Goal: Task Accomplishment & Management: Use online tool/utility

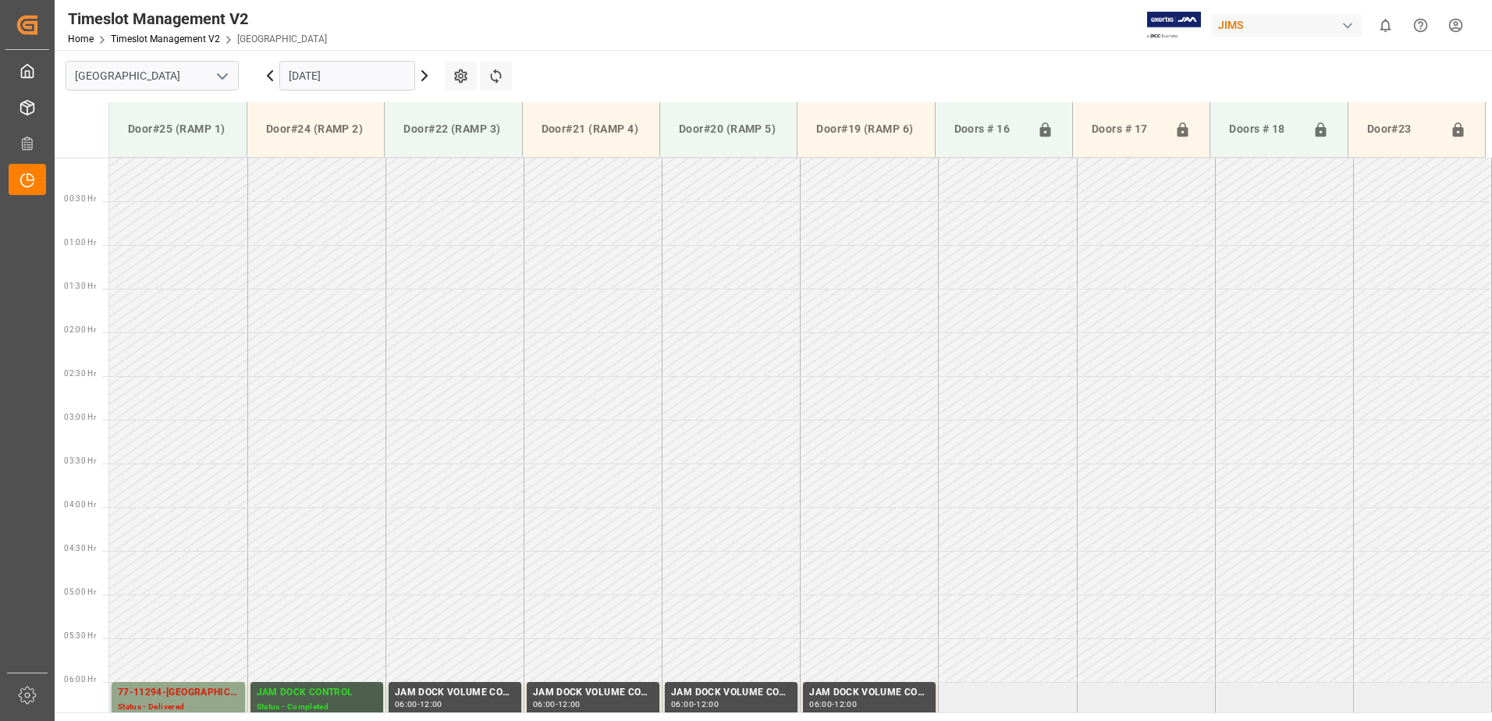
scroll to position [428, 0]
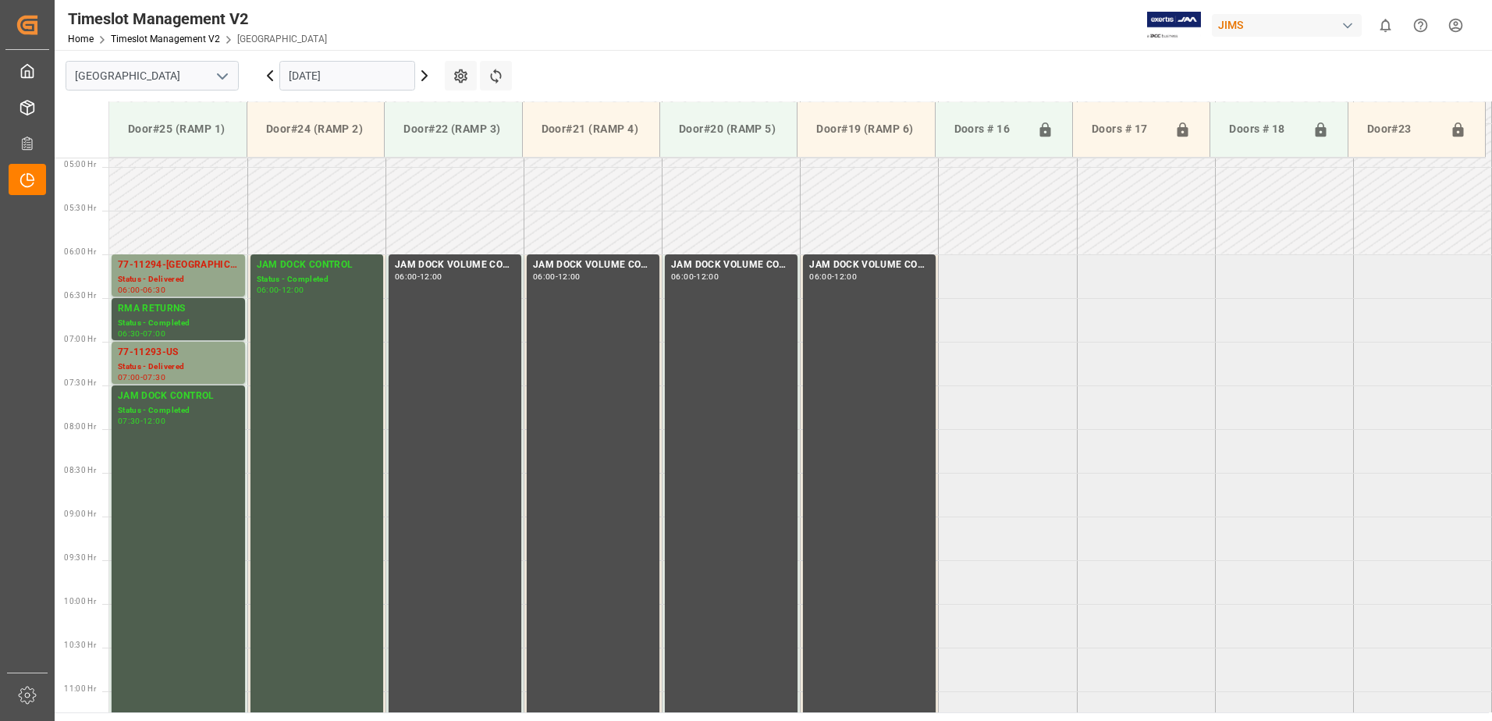
click at [424, 76] on icon at bounding box center [424, 75] width 19 height 19
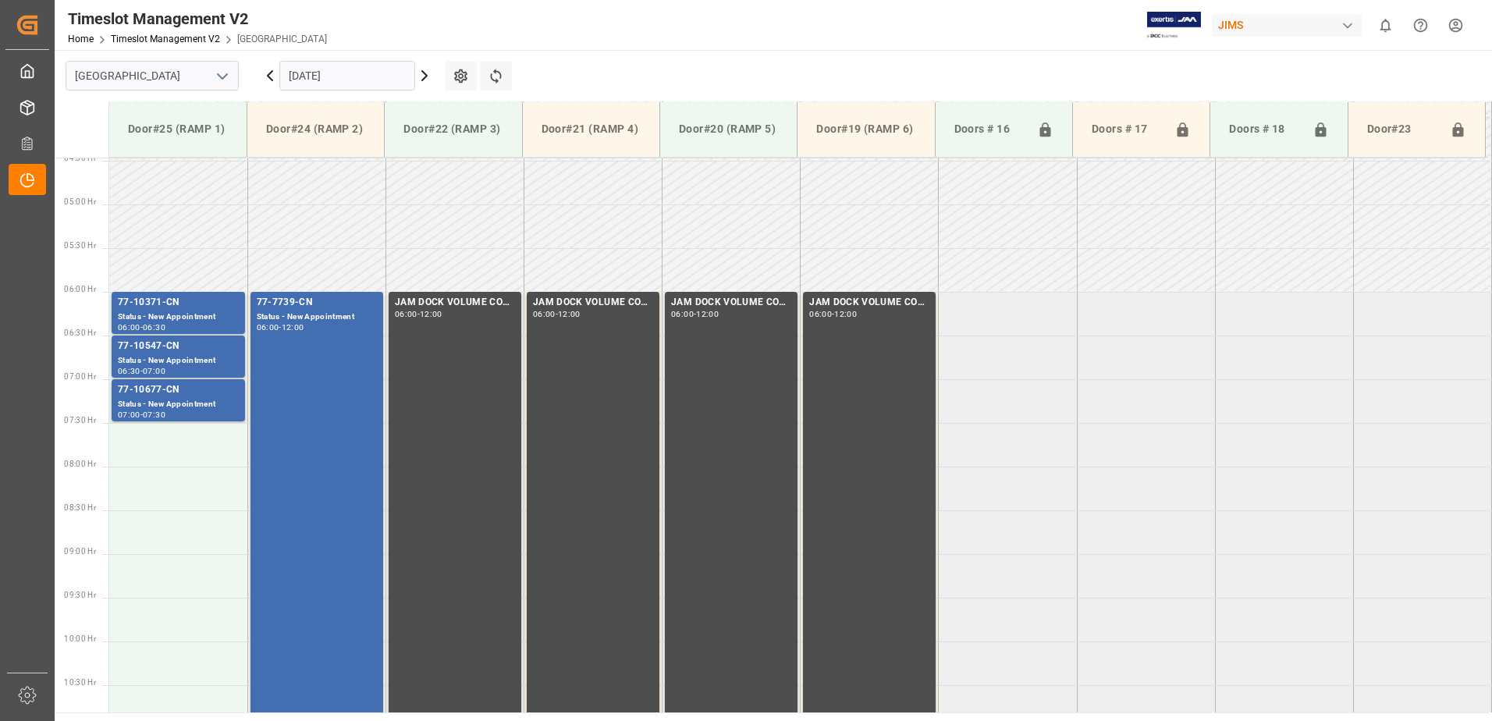
scroll to position [396, 0]
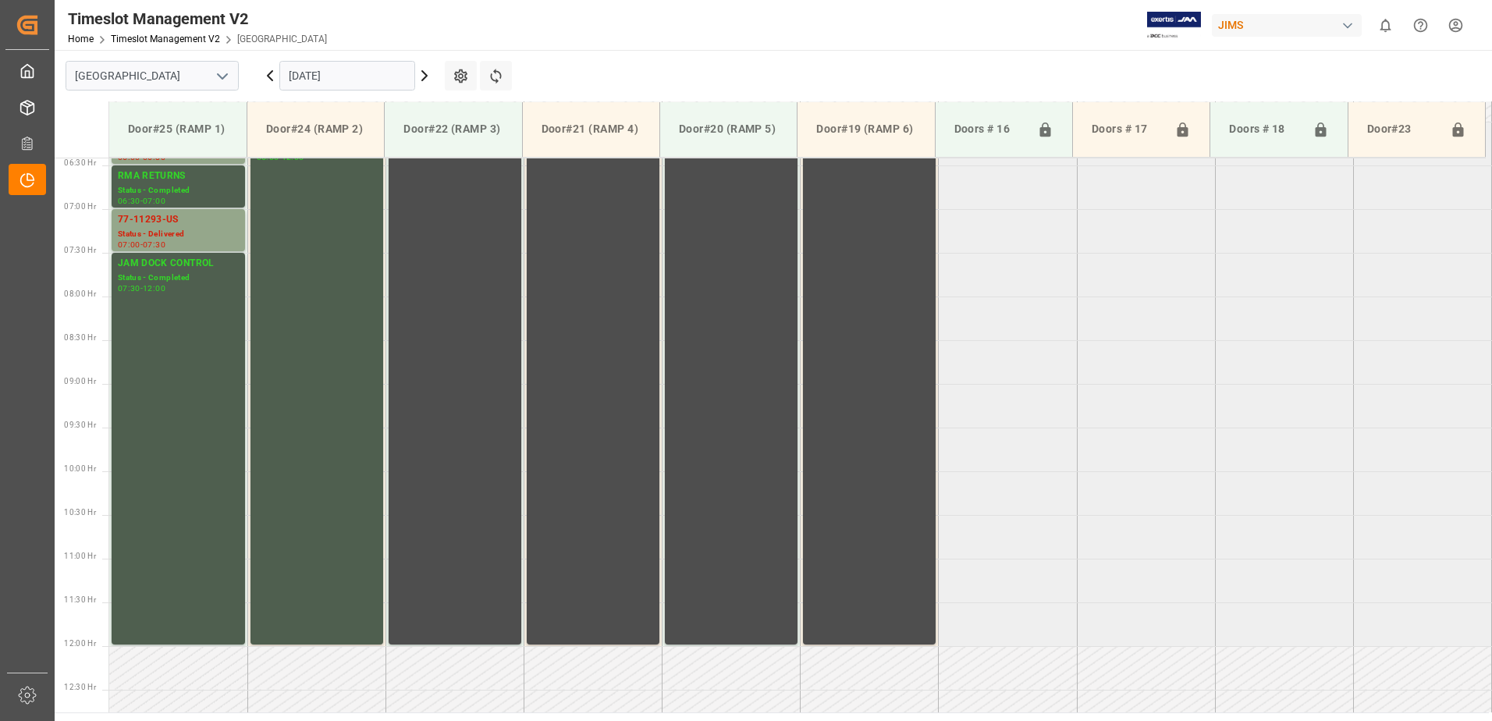
scroll to position [552, 0]
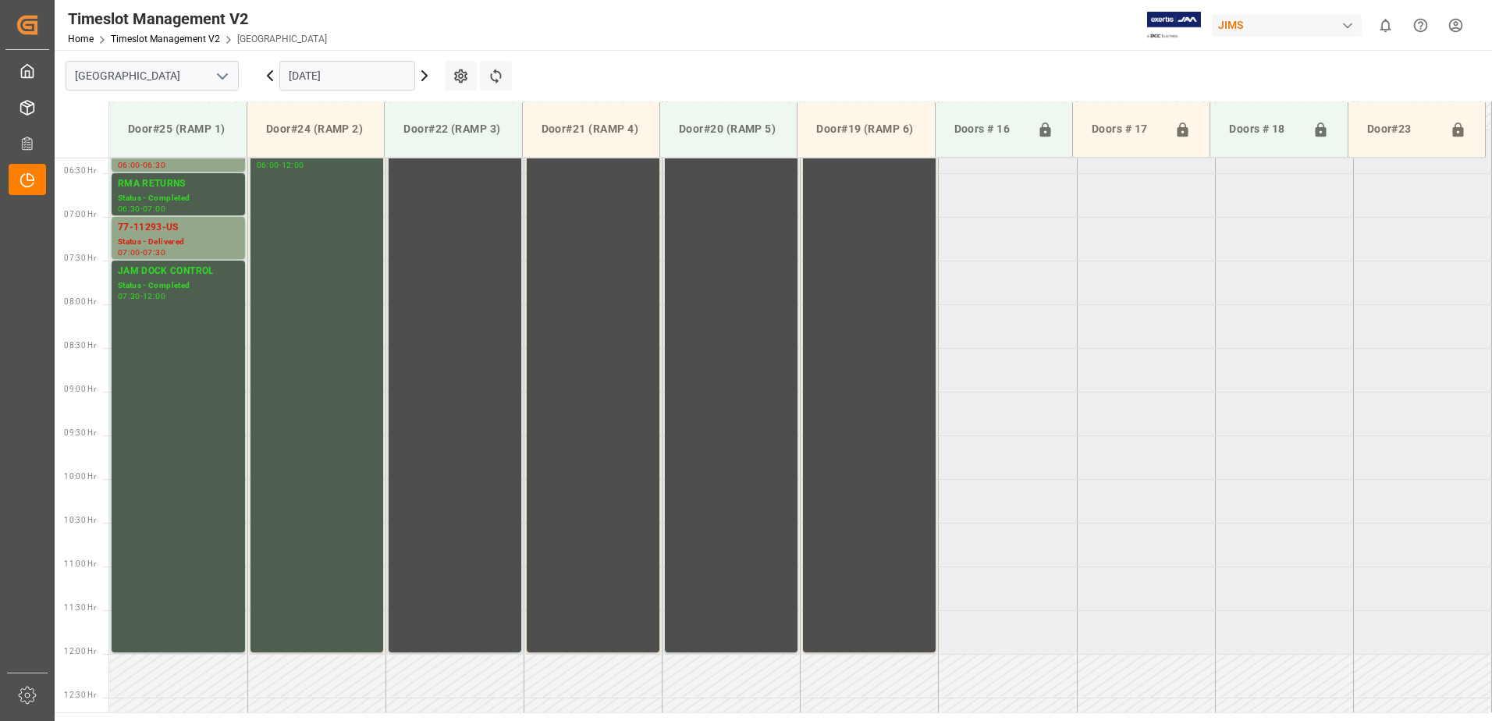
click at [427, 75] on icon at bounding box center [424, 75] width 5 height 9
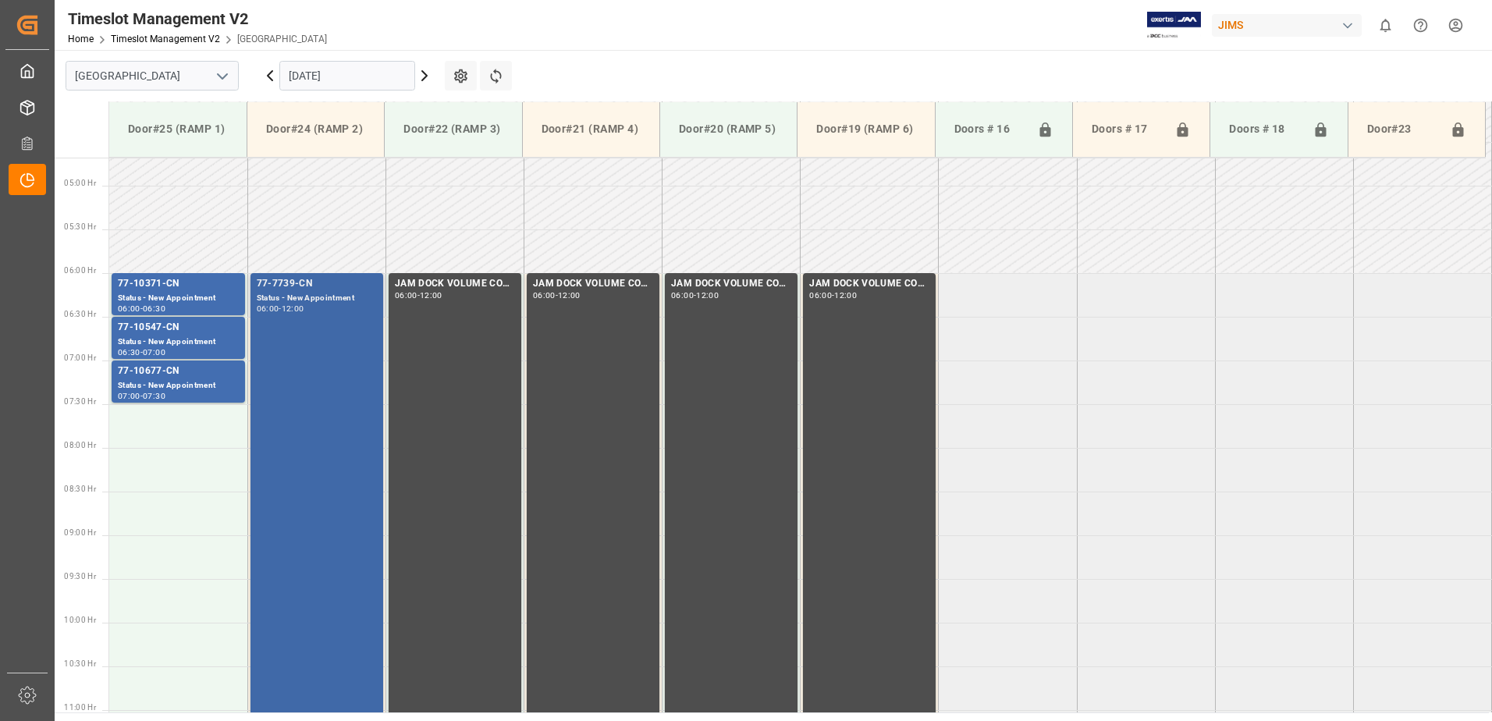
scroll to position [394, 0]
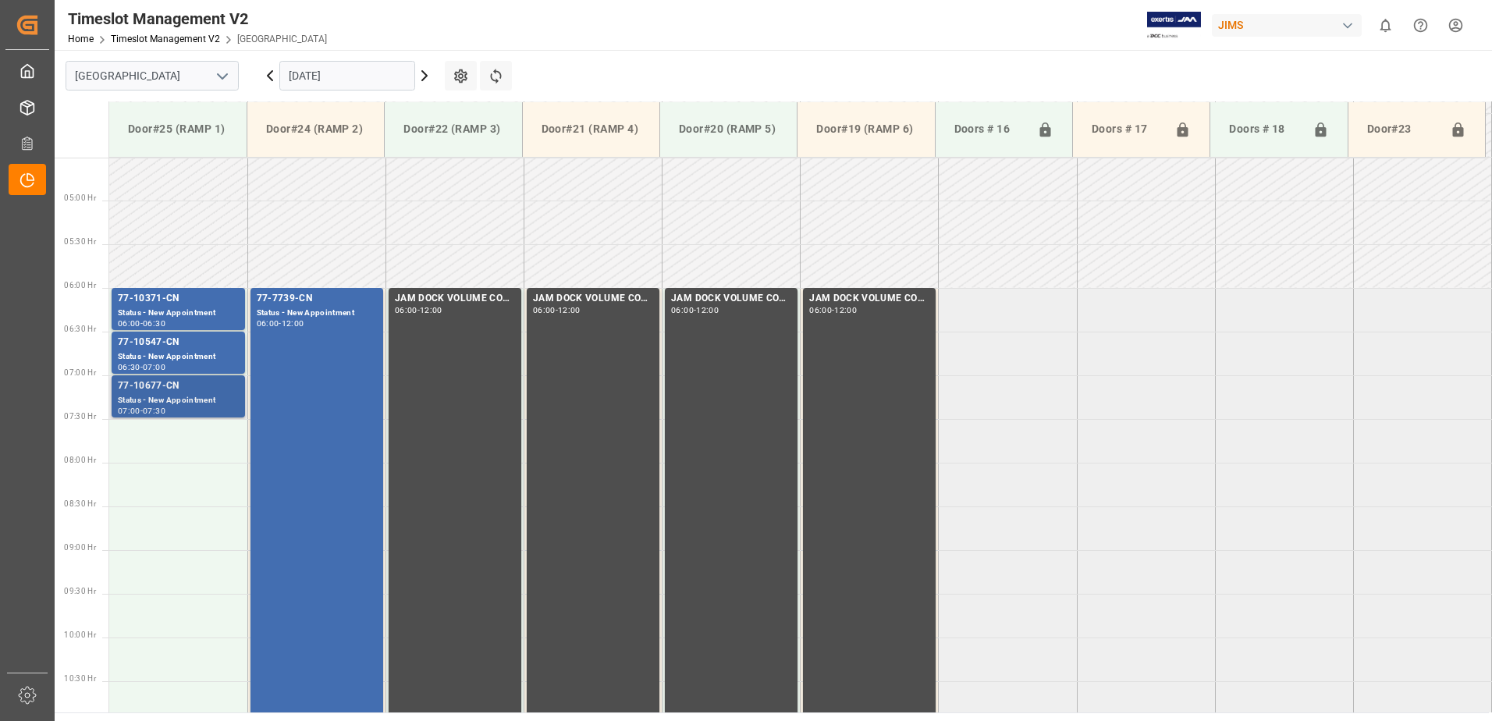
click at [158, 385] on div "77-10677-CN" at bounding box center [178, 386] width 121 height 16
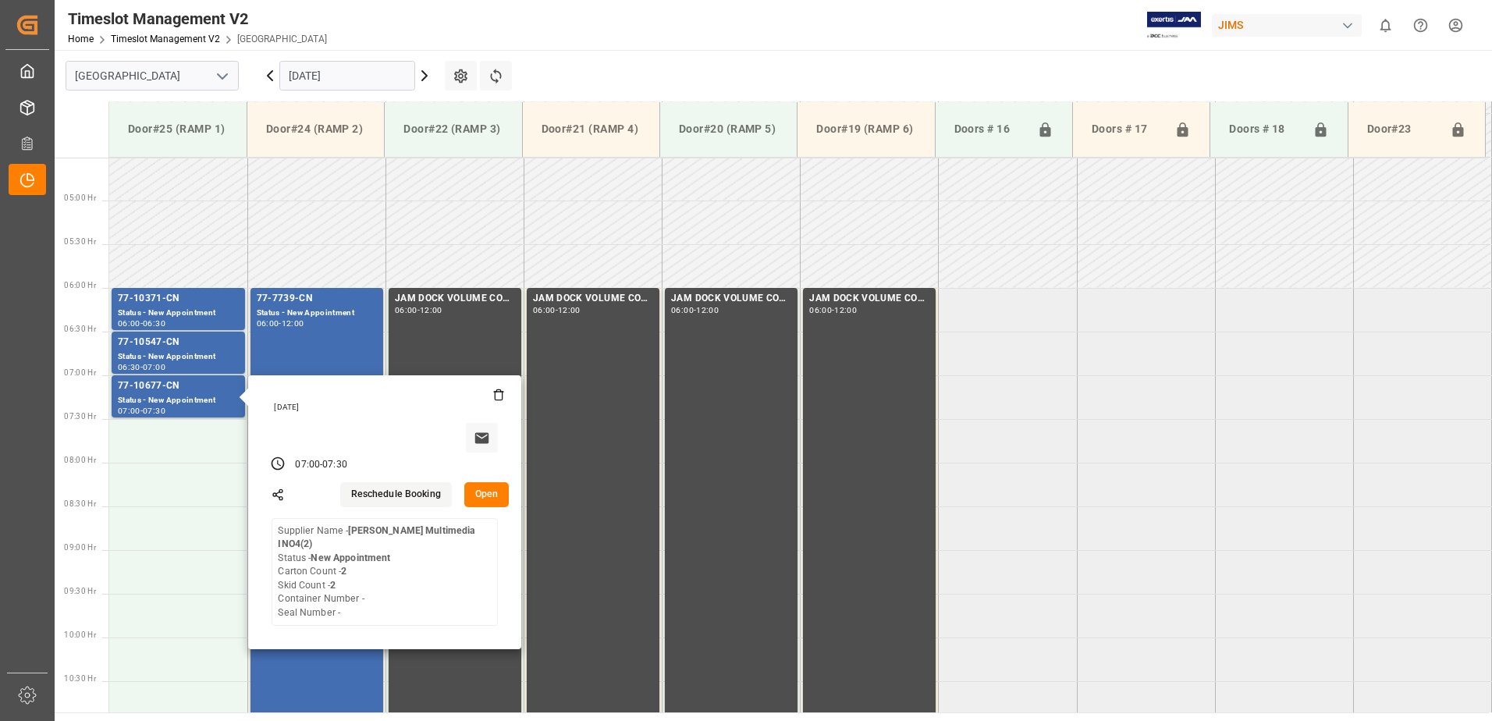
click at [426, 76] on icon at bounding box center [424, 75] width 5 height 9
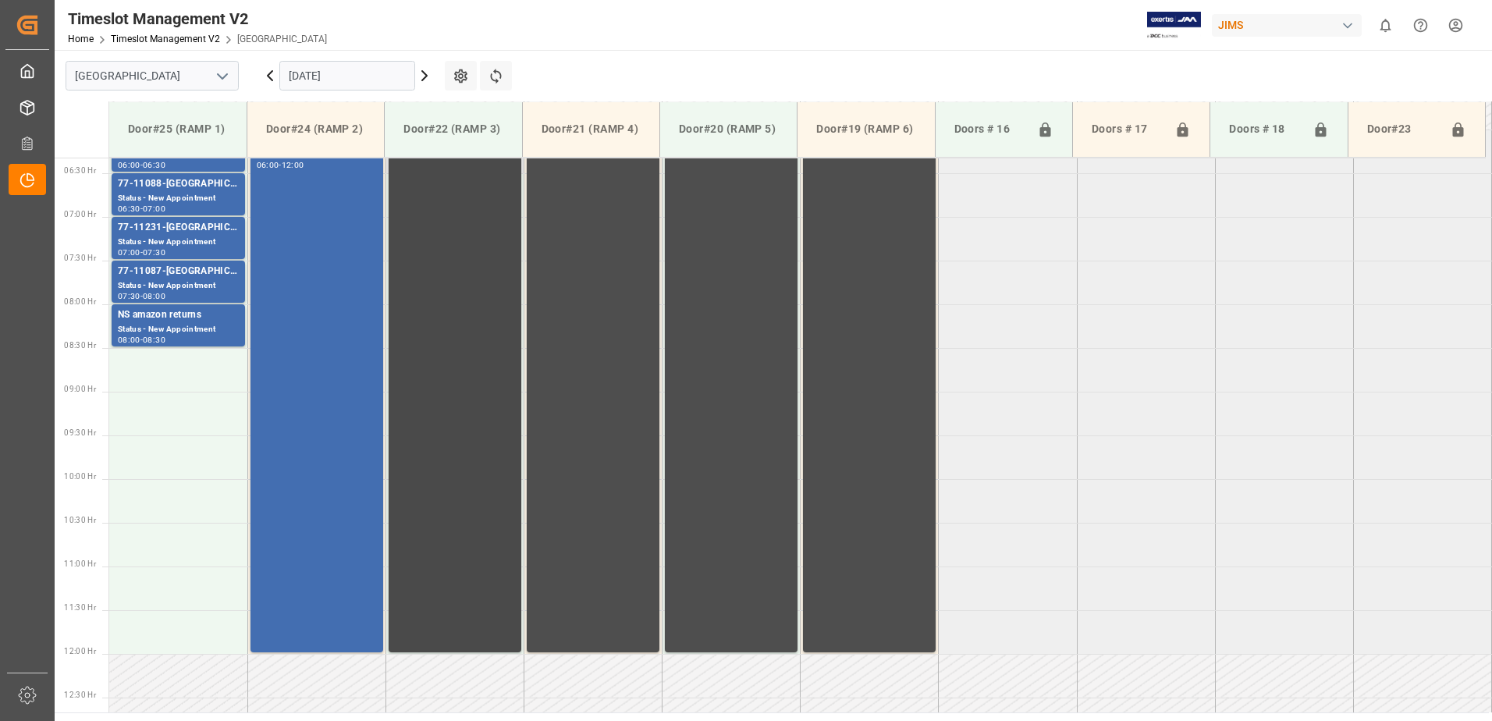
scroll to position [474, 0]
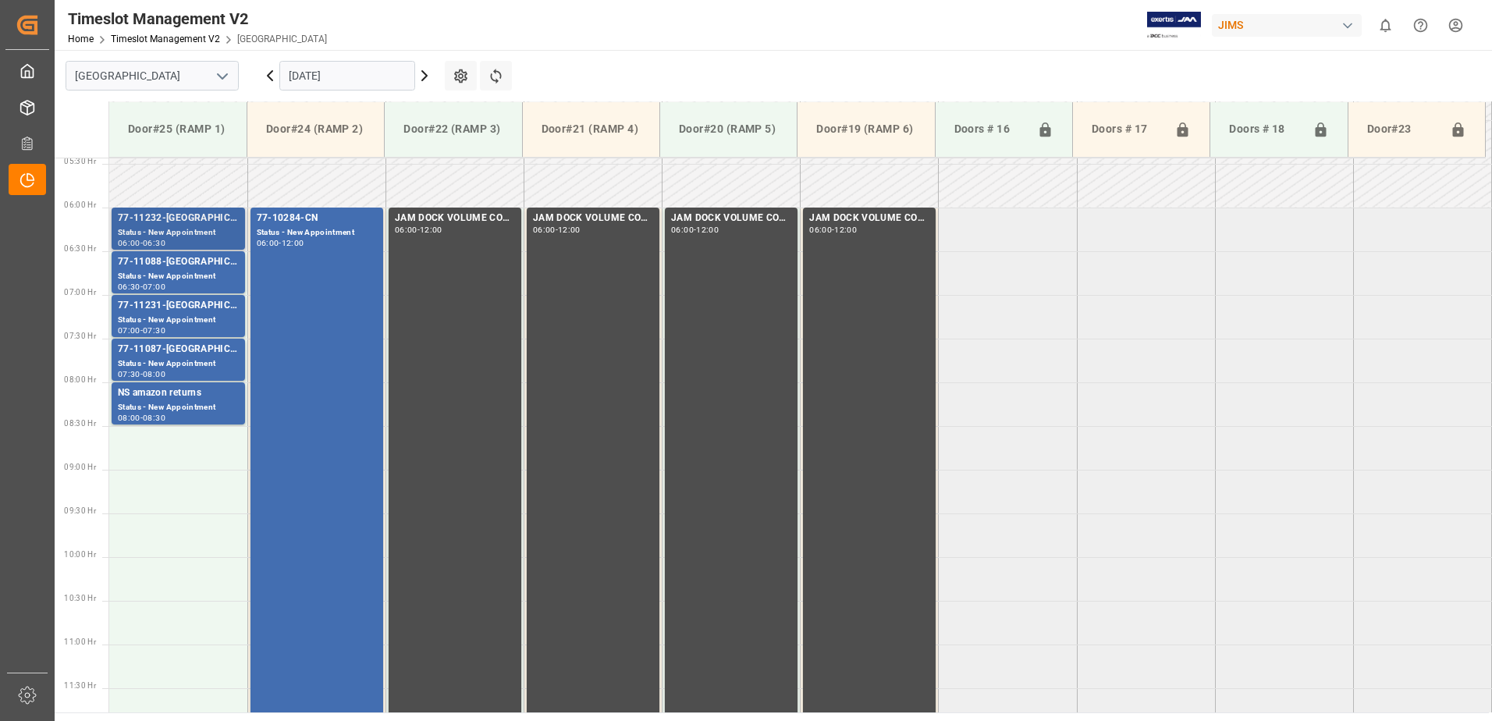
click at [168, 227] on div "Status - New Appointment" at bounding box center [178, 232] width 121 height 13
click at [161, 270] on div "77-11088-US Status - New Appointment 06:30 - 07:00" at bounding box center [178, 272] width 121 height 36
click at [178, 310] on div "77-11231-US" at bounding box center [178, 306] width 121 height 16
click at [181, 357] on div "77-11087-US" at bounding box center [178, 350] width 121 height 16
